Goal: Task Accomplishment & Management: Use online tool/utility

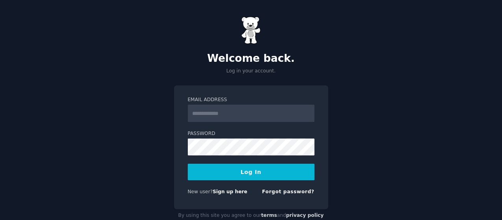
click at [203, 114] on input "Email Address" at bounding box center [251, 113] width 127 height 17
type input "**********"
click at [260, 177] on button "Log In" at bounding box center [251, 172] width 127 height 17
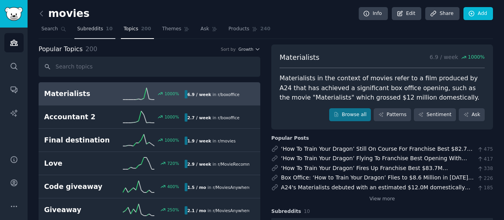
click at [86, 28] on span "Subreddits" at bounding box center [90, 29] width 26 height 7
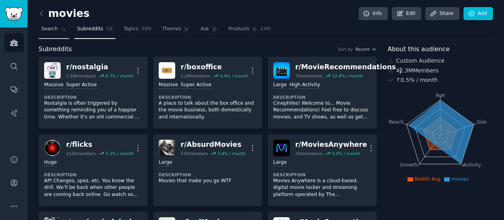
click at [53, 26] on span "Search" at bounding box center [49, 29] width 17 height 7
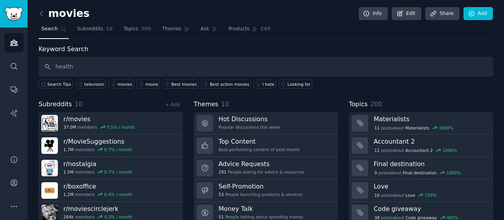
type input "health"
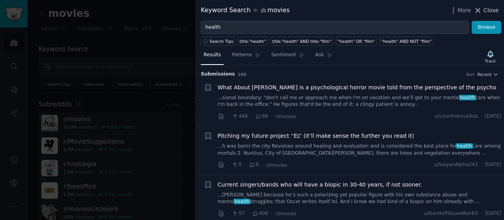
click at [477, 9] on icon at bounding box center [478, 10] width 8 height 8
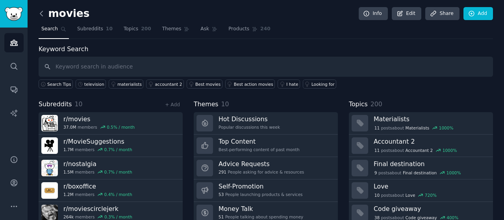
click at [39, 14] on icon at bounding box center [41, 13] width 8 height 8
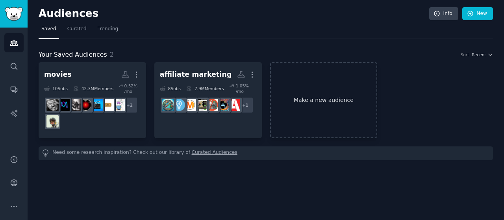
click at [306, 114] on link "Make a new audience" at bounding box center [324, 100] width 108 height 76
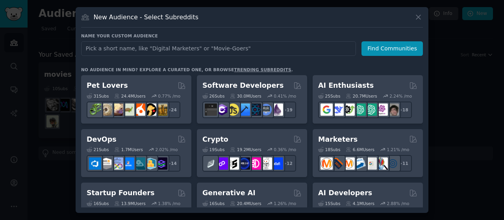
click at [218, 47] on input "text" at bounding box center [218, 48] width 275 height 15
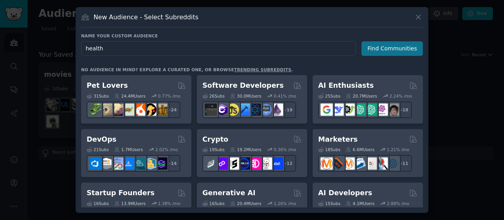
type input "health"
click at [377, 46] on button "Find Communities" at bounding box center [392, 48] width 61 height 15
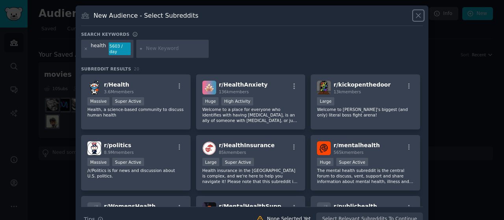
click at [418, 16] on icon at bounding box center [418, 15] width 4 height 4
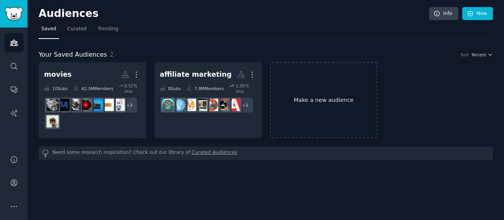
click at [293, 98] on link "Make a new audience" at bounding box center [324, 100] width 108 height 76
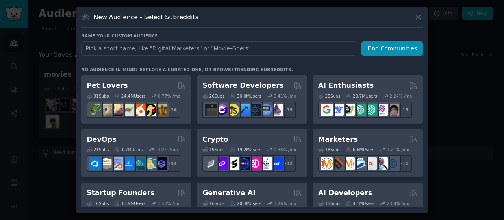
click at [150, 51] on input "text" at bounding box center [218, 48] width 275 height 15
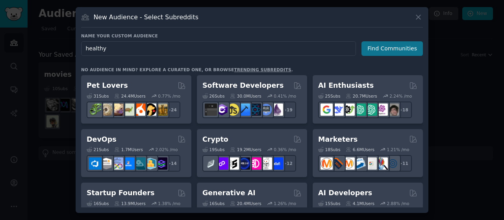
type input "healthy"
click at [373, 47] on button "Find Communities" at bounding box center [392, 48] width 61 height 15
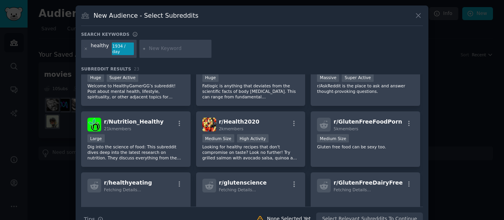
scroll to position [153, 0]
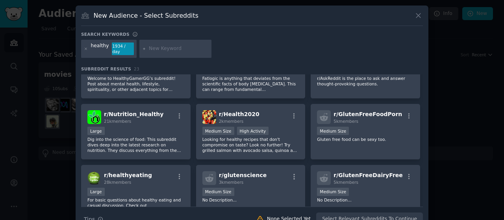
drag, startPoint x: 420, startPoint y: 137, endPoint x: 421, endPoint y: 131, distance: 6.0
click at [421, 131] on div "r/ Healthy_Recipes 155k members Huge Healthy Food Recipes r/ HealthyRecipes 8k …" at bounding box center [252, 140] width 342 height 132
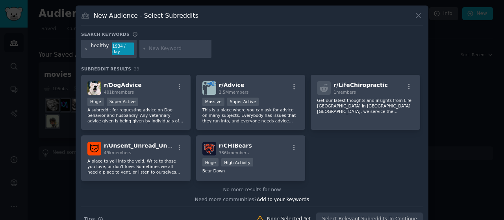
scroll to position [367, 0]
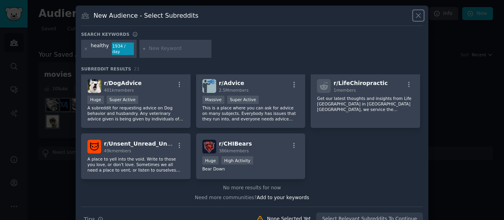
click at [417, 17] on icon at bounding box center [418, 15] width 8 height 8
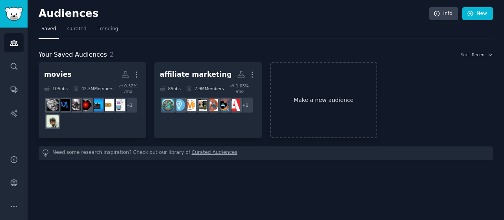
click at [317, 115] on link "Make a new audience" at bounding box center [324, 100] width 108 height 76
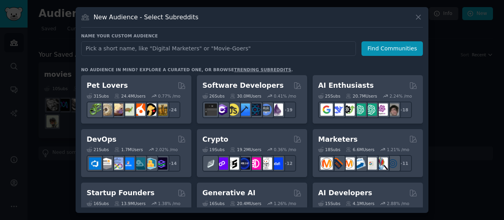
click at [254, 52] on input "text" at bounding box center [218, 48] width 275 height 15
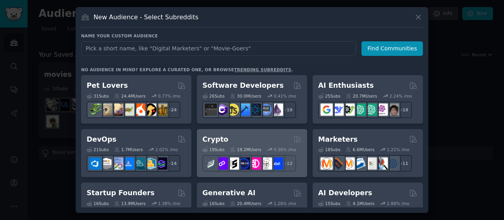
click at [261, 137] on div "Crypto Curated by GummySearch" at bounding box center [251, 140] width 99 height 10
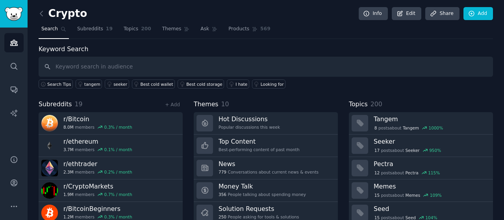
click at [41, 20] on div "Crypto Info Edit Share Add" at bounding box center [266, 15] width 455 height 16
click at [40, 15] on icon at bounding box center [41, 13] width 8 height 8
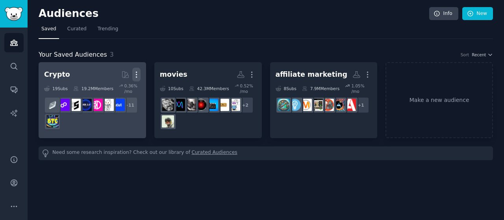
click at [136, 71] on icon "button" at bounding box center [136, 75] width 8 height 8
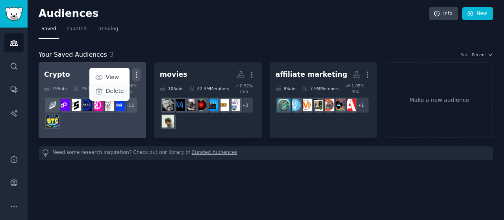
click at [117, 93] on p "Delete" at bounding box center [115, 91] width 18 height 8
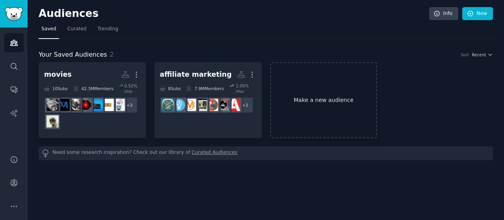
click at [332, 91] on link "Make a new audience" at bounding box center [324, 100] width 108 height 76
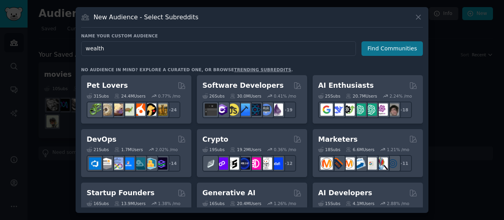
type input "wealth"
click at [391, 50] on button "Find Communities" at bounding box center [392, 48] width 61 height 15
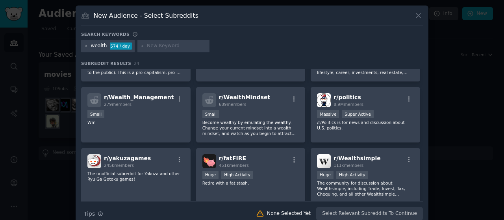
scroll to position [43, 0]
click at [417, 17] on icon at bounding box center [418, 15] width 4 height 4
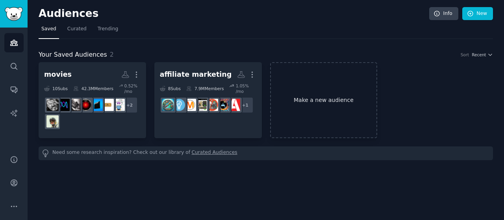
click at [321, 94] on link "Make a new audience" at bounding box center [324, 100] width 108 height 76
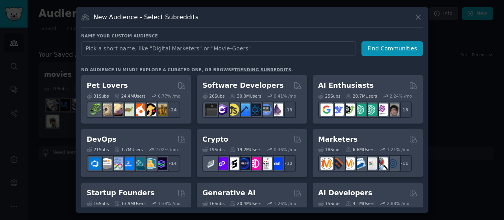
click at [269, 46] on input "text" at bounding box center [218, 48] width 275 height 15
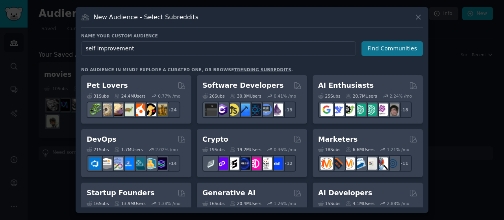
type input "self improvement"
click at [414, 50] on button "Find Communities" at bounding box center [392, 48] width 61 height 15
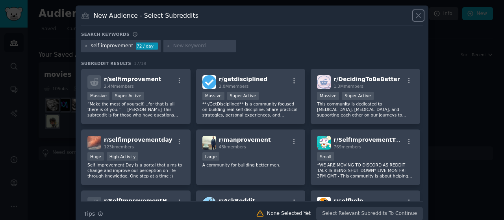
click at [419, 18] on icon at bounding box center [418, 15] width 8 height 8
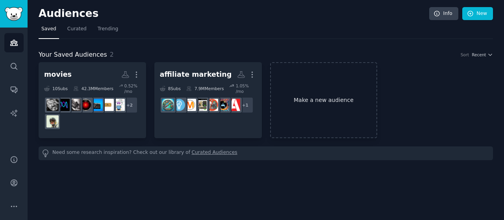
click at [347, 102] on link "Make a new audience" at bounding box center [324, 100] width 108 height 76
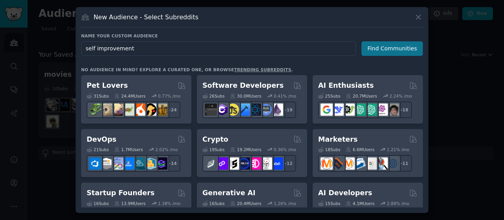
type input "self improvement"
click at [375, 51] on button "Find Communities" at bounding box center [392, 48] width 61 height 15
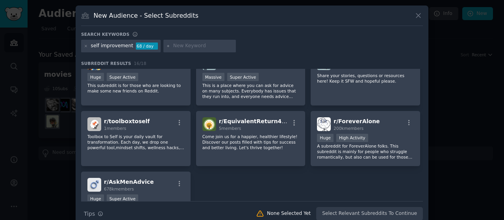
scroll to position [220, 0]
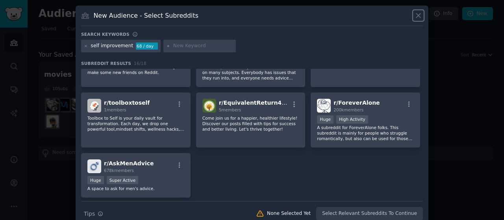
click at [416, 15] on icon at bounding box center [418, 15] width 8 height 8
